Goal: Information Seeking & Learning: Learn about a topic

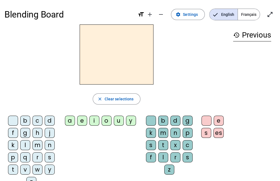
click at [250, 15] on span "Français" at bounding box center [249, 14] width 22 height 11
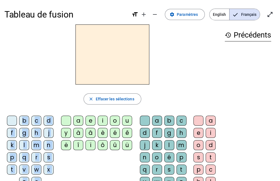
drag, startPoint x: 78, startPoint y: 122, endPoint x: 81, endPoint y: 80, distance: 42.0
click at [81, 80] on div "close [PERSON_NAME] les sélections b c d f g h j k l m n p q r s t v w x z ç a …" at bounding box center [112, 113] width 216 height 179
drag, startPoint x: 55, startPoint y: 96, endPoint x: 57, endPoint y: 99, distance: 2.9
click at [55, 96] on div "close Effacer les sélections" at bounding box center [112, 98] width 216 height 11
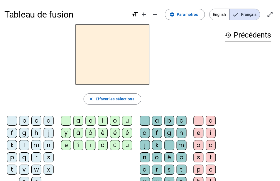
click at [79, 121] on div "a" at bounding box center [78, 120] width 10 height 10
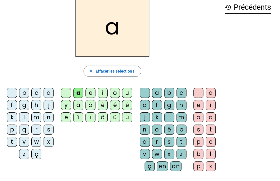
click at [24, 117] on div "l" at bounding box center [24, 117] width 10 height 10
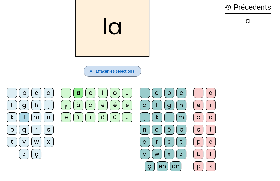
click at [90, 71] on mat-icon "close" at bounding box center [90, 71] width 5 height 5
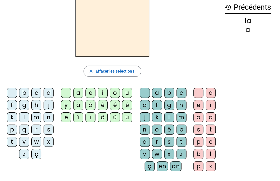
click at [78, 94] on div "a" at bounding box center [78, 93] width 10 height 10
click at [37, 115] on div "m" at bounding box center [36, 117] width 10 height 10
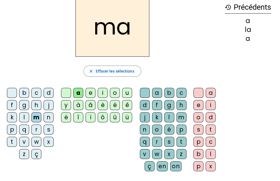
click at [25, 117] on div "l" at bounding box center [24, 117] width 10 height 10
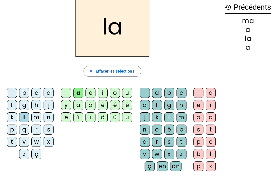
click at [36, 130] on div "r" at bounding box center [36, 129] width 10 height 10
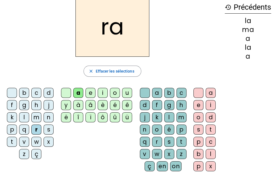
click at [49, 130] on div "s" at bounding box center [49, 129] width 10 height 10
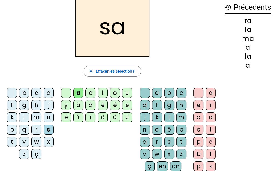
click at [24, 139] on div "v" at bounding box center [24, 141] width 10 height 10
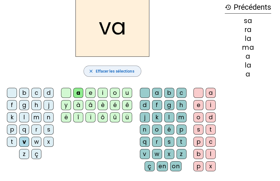
click at [109, 71] on span "Effacer les sélections" at bounding box center [114, 71] width 39 height 7
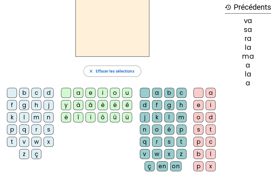
click at [114, 95] on div "o" at bounding box center [115, 93] width 10 height 10
click at [36, 118] on div "m" at bounding box center [36, 117] width 10 height 10
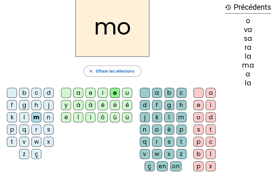
click at [79, 93] on div "a" at bounding box center [78, 93] width 10 height 10
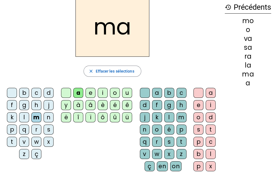
click at [105, 95] on div "i" at bounding box center [103, 93] width 10 height 10
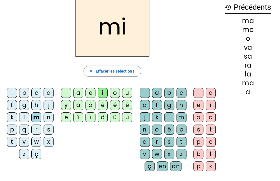
click at [128, 94] on div "u" at bounding box center [127, 93] width 10 height 10
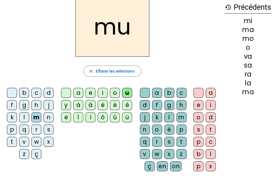
click at [39, 129] on div "r" at bounding box center [36, 129] width 10 height 10
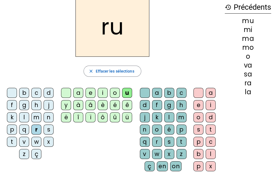
click at [38, 117] on div "m" at bounding box center [36, 117] width 10 height 10
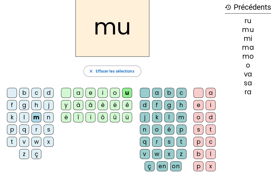
click at [25, 118] on div "l" at bounding box center [24, 117] width 10 height 10
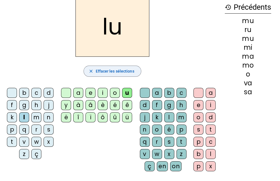
click at [118, 71] on span "Effacer les sélections" at bounding box center [114, 71] width 39 height 7
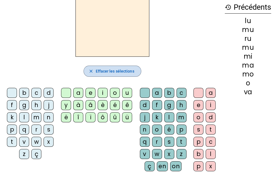
click at [117, 72] on span "Effacer les sélections" at bounding box center [114, 71] width 39 height 7
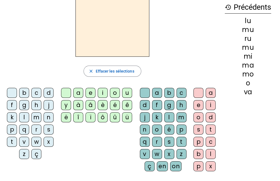
click at [227, 7] on mat-icon "history" at bounding box center [228, 7] width 7 height 7
click at [249, 8] on h3 "history Précédents" at bounding box center [248, 7] width 46 height 12
drag, startPoint x: 252, startPoint y: 40, endPoint x: 251, endPoint y: 53, distance: 13.1
click at [252, 41] on div "ru" at bounding box center [248, 38] width 46 height 7
click at [251, 53] on div "mi" at bounding box center [248, 56] width 46 height 7
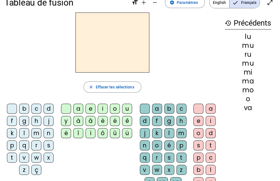
scroll to position [0, 0]
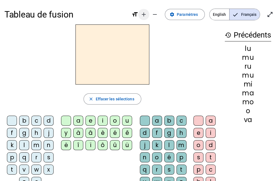
click at [147, 15] on mat-icon "add" at bounding box center [143, 14] width 7 height 7
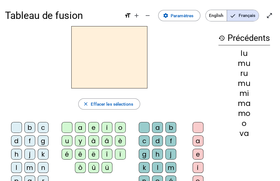
click at [156, 15] on div "Tableau de fusion format_size add remove settings Paramètres English Français o…" at bounding box center [140, 15] width 270 height 21
click at [155, 14] on div "Tableau de fusion format_size add remove settings Paramètres English Français o…" at bounding box center [140, 15] width 270 height 21
click at [118, 58] on h2 at bounding box center [109, 57] width 76 height 62
click at [100, 117] on div "close Effacer les sélections b c d f g h j k l m n p q r s t v w x z ç a e i o …" at bounding box center [109, 168] width 208 height 285
click at [102, 119] on div "close Effacer les sélections b c d f g h j k l m n p q r s t v w x z ç a e i o …" at bounding box center [109, 168] width 208 height 285
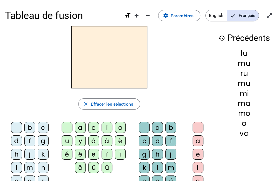
click at [106, 125] on div "i" at bounding box center [107, 127] width 11 height 11
click at [162, 65] on div "i" at bounding box center [109, 57] width 208 height 62
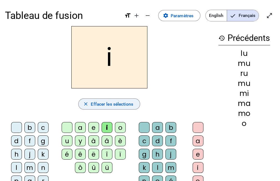
click at [86, 105] on mat-icon "close" at bounding box center [86, 104] width 6 height 6
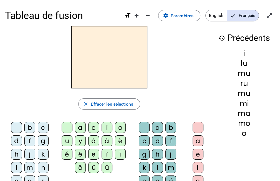
drag, startPoint x: 239, startPoint y: 52, endPoint x: 250, endPoint y: 114, distance: 63.0
click at [255, 133] on div "i lu mu ru mu mi ma mo o" at bounding box center [244, 92] width 52 height 87
drag, startPoint x: 240, startPoint y: 92, endPoint x: 185, endPoint y: 79, distance: 56.4
click at [185, 79] on div at bounding box center [109, 57] width 208 height 62
click at [188, 16] on span "Paramètres" at bounding box center [182, 15] width 23 height 7
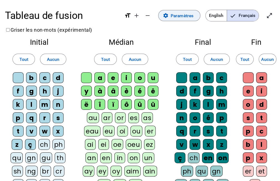
click at [187, 16] on span "Paramètres" at bounding box center [182, 15] width 23 height 7
click at [181, 17] on span "Paramètres" at bounding box center [182, 15] width 23 height 7
click at [181, 16] on span "Paramètres" at bounding box center [182, 15] width 23 height 7
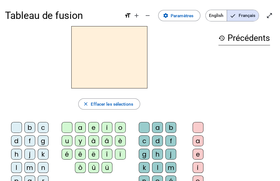
click at [80, 128] on div "a" at bounding box center [80, 127] width 11 height 11
click at [94, 128] on div "e" at bounding box center [93, 127] width 11 height 11
click at [69, 141] on div "u" at bounding box center [67, 140] width 11 height 11
click at [119, 129] on div "o" at bounding box center [120, 127] width 11 height 11
click at [107, 130] on div "i" at bounding box center [107, 127] width 11 height 11
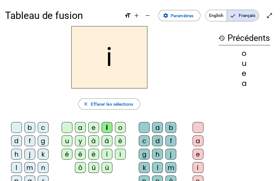
click at [16, 166] on div "l" at bounding box center [16, 167] width 11 height 11
click at [119, 129] on div "o" at bounding box center [120, 127] width 11 height 11
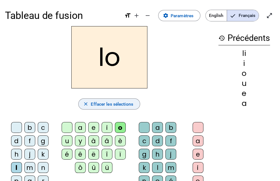
click at [108, 104] on span "Effacer les sélections" at bounding box center [112, 103] width 42 height 7
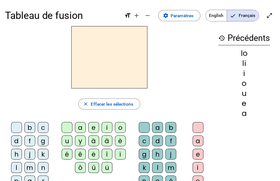
click at [221, 37] on mat-icon "history" at bounding box center [221, 38] width 7 height 7
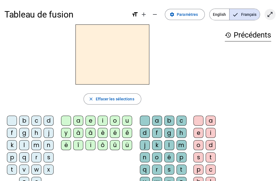
click at [269, 16] on mat-icon "open_in_full" at bounding box center [270, 14] width 7 height 7
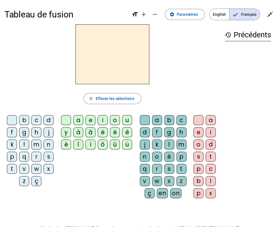
click at [99, 119] on div "i" at bounding box center [103, 120] width 10 height 10
click at [113, 120] on div "o" at bounding box center [115, 120] width 10 height 10
click at [90, 121] on div "e" at bounding box center [90, 120] width 10 height 10
click at [77, 120] on div "a" at bounding box center [78, 120] width 10 height 10
click at [125, 121] on div "u" at bounding box center [127, 120] width 10 height 10
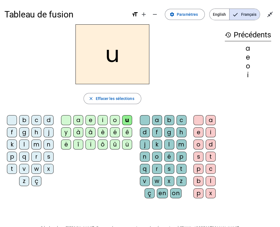
click at [24, 143] on div "l" at bounding box center [24, 145] width 10 height 10
click at [34, 143] on div "m" at bounding box center [36, 145] width 10 height 10
click at [112, 119] on div "o" at bounding box center [115, 120] width 10 height 10
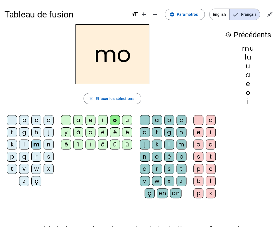
click at [24, 143] on div "l" at bounding box center [24, 145] width 10 height 10
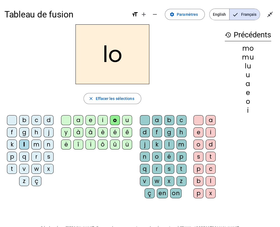
click at [101, 118] on div "i" at bounding box center [103, 120] width 10 height 10
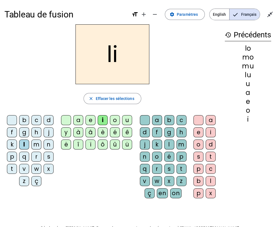
click at [35, 147] on div "m" at bounding box center [36, 145] width 10 height 10
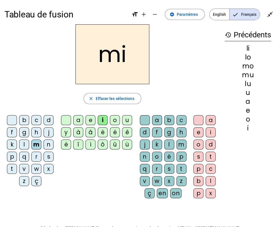
click at [48, 156] on div "s" at bounding box center [49, 157] width 10 height 10
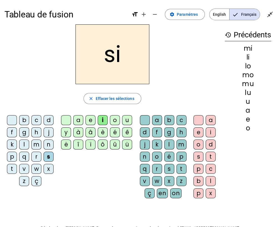
click at [36, 142] on div "m" at bounding box center [36, 145] width 10 height 10
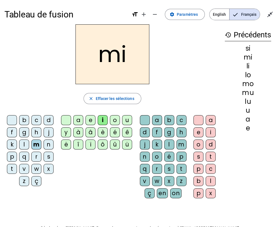
click at [114, 119] on div "o" at bounding box center [115, 120] width 10 height 10
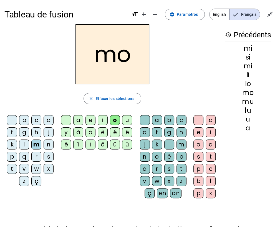
click at [89, 120] on div "e" at bounding box center [90, 120] width 10 height 10
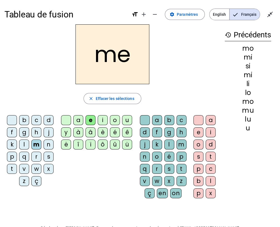
click at [79, 121] on div "a" at bounding box center [78, 120] width 10 height 10
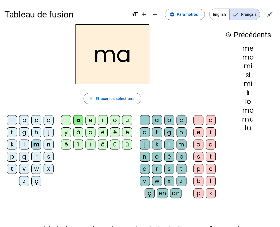
click at [102, 116] on div "i" at bounding box center [103, 120] width 10 height 10
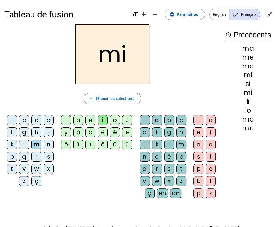
click at [124, 120] on div "u" at bounding box center [127, 120] width 10 height 10
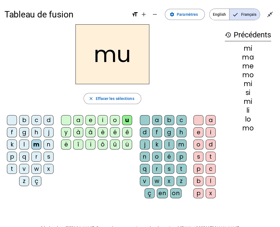
click at [24, 144] on div "l" at bounding box center [24, 145] width 10 height 10
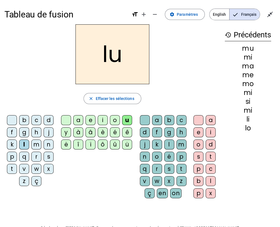
click at [78, 119] on div "a" at bounding box center [78, 120] width 10 height 10
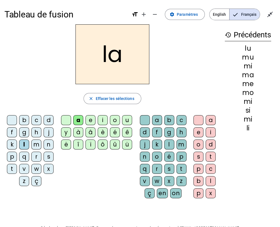
click at [100, 118] on div "i" at bounding box center [103, 120] width 10 height 10
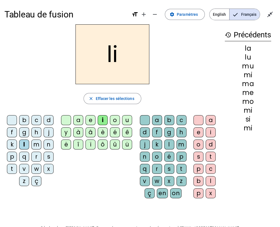
click at [114, 120] on div "o" at bounding box center [115, 120] width 10 height 10
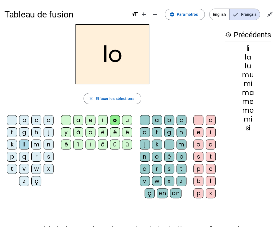
click at [125, 120] on div "u" at bounding box center [127, 120] width 10 height 10
click at [100, 118] on div "i" at bounding box center [103, 120] width 10 height 10
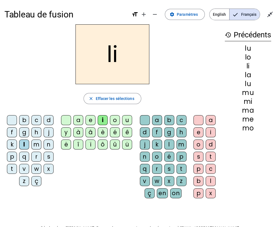
click at [89, 120] on div "e" at bounding box center [90, 120] width 10 height 10
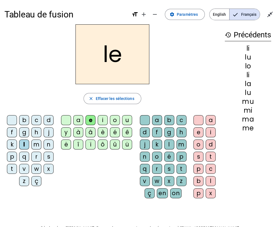
click at [78, 119] on div "a" at bounding box center [78, 120] width 10 height 10
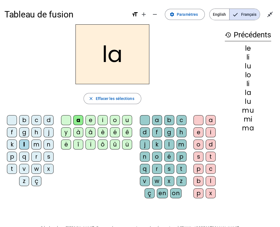
click at [113, 121] on div "o" at bounding box center [115, 120] width 10 height 10
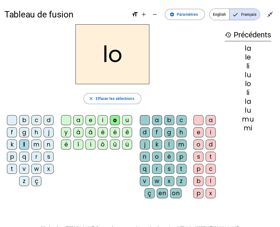
click at [127, 118] on div "u" at bounding box center [127, 120] width 10 height 10
click at [37, 142] on div "m" at bounding box center [36, 145] width 10 height 10
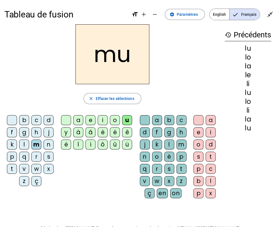
click at [77, 121] on div "a" at bounding box center [78, 120] width 10 height 10
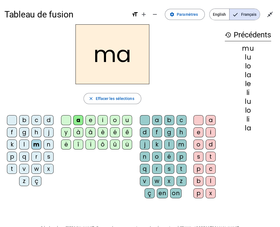
click at [113, 119] on div "o" at bounding box center [115, 120] width 10 height 10
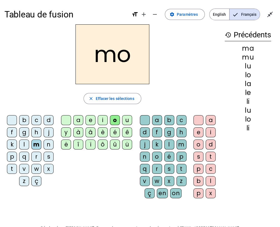
click at [127, 120] on div "u" at bounding box center [127, 120] width 10 height 10
click at [79, 118] on div "a" at bounding box center [78, 120] width 10 height 10
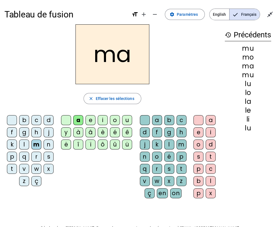
click at [23, 144] on div "l" at bounding box center [24, 145] width 10 height 10
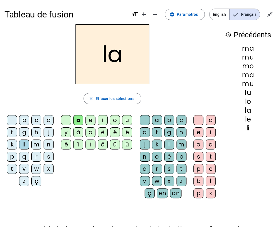
click at [112, 119] on div "o" at bounding box center [115, 120] width 10 height 10
click at [91, 118] on div "e" at bounding box center [90, 120] width 10 height 10
click at [126, 118] on div "u" at bounding box center [127, 120] width 10 height 10
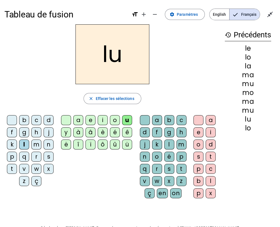
click at [101, 118] on div "i" at bounding box center [103, 120] width 10 height 10
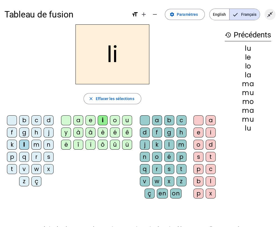
click at [271, 16] on mat-icon "close_fullscreen" at bounding box center [270, 14] width 7 height 7
